Goal: Navigation & Orientation: Find specific page/section

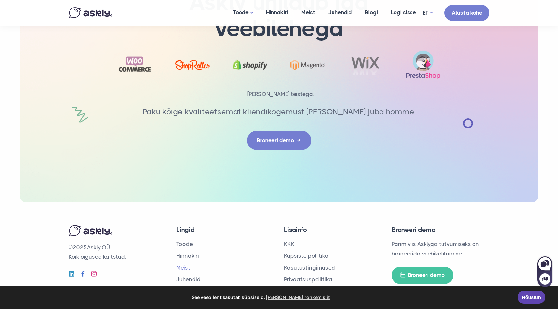
click at [180, 264] on link "Meist" at bounding box center [183, 267] width 14 height 7
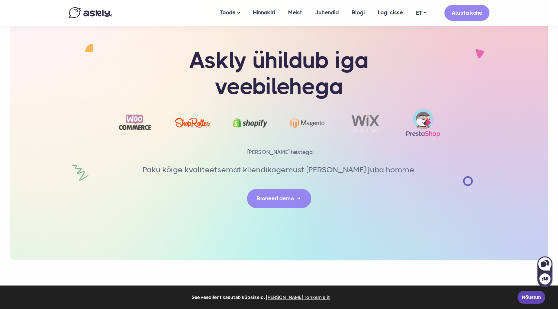
scroll to position [1459, 0]
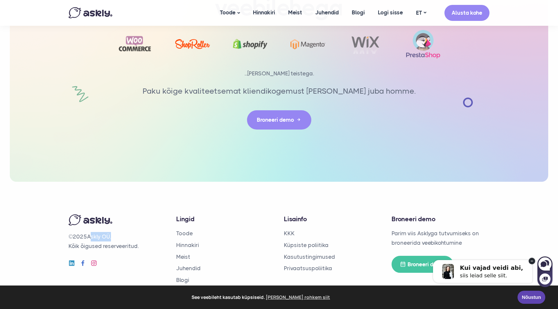
drag, startPoint x: 90, startPoint y: 227, endPoint x: 113, endPoint y: 230, distance: 22.9
click at [113, 232] on p "© 2025 Askly OÜ. Kõik õigused reserveeritud." at bounding box center [118, 241] width 98 height 19
copy p "Askly OÜ"
